Goal: Information Seeking & Learning: Learn about a topic

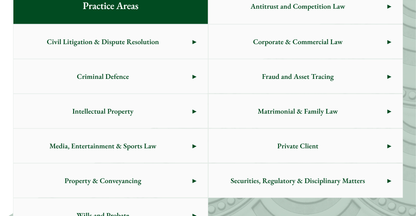
scroll to position [479, 0]
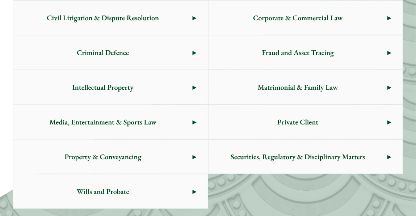
click at [118, 152] on span "Property & Conveyancing" at bounding box center [102, 157] width 179 height 34
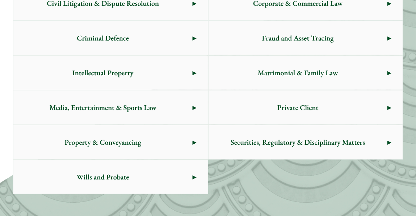
scroll to position [495, 0]
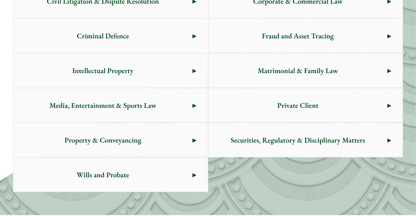
click at [102, 145] on span "Property & Conveyancing" at bounding box center [102, 140] width 179 height 34
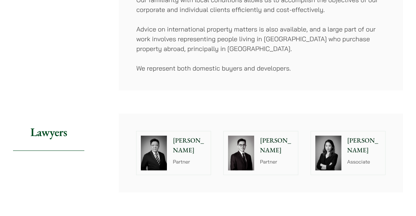
scroll to position [187, 0]
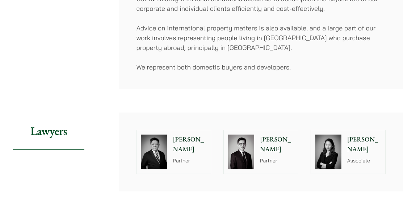
click at [277, 135] on p "Kenley Mak" at bounding box center [277, 145] width 34 height 20
click at [360, 135] on p "[PERSON_NAME]" at bounding box center [364, 145] width 34 height 20
click at [172, 130] on div "Paul Lui Partner" at bounding box center [190, 151] width 39 height 43
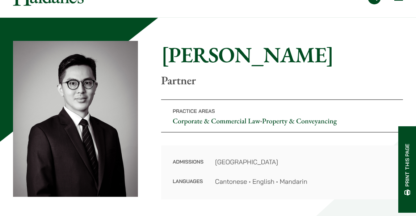
scroll to position [37, 0]
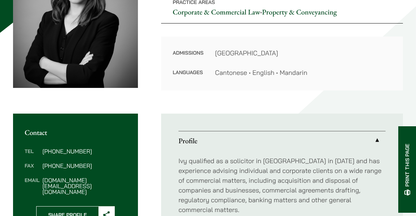
scroll to position [147, 0]
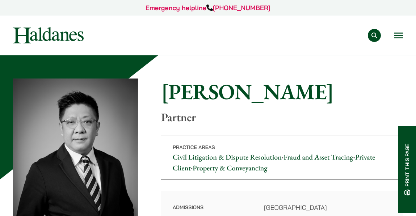
scroll to position [61, 0]
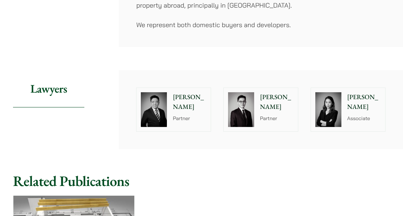
scroll to position [231, 0]
